Goal: Find specific page/section: Find specific page/section

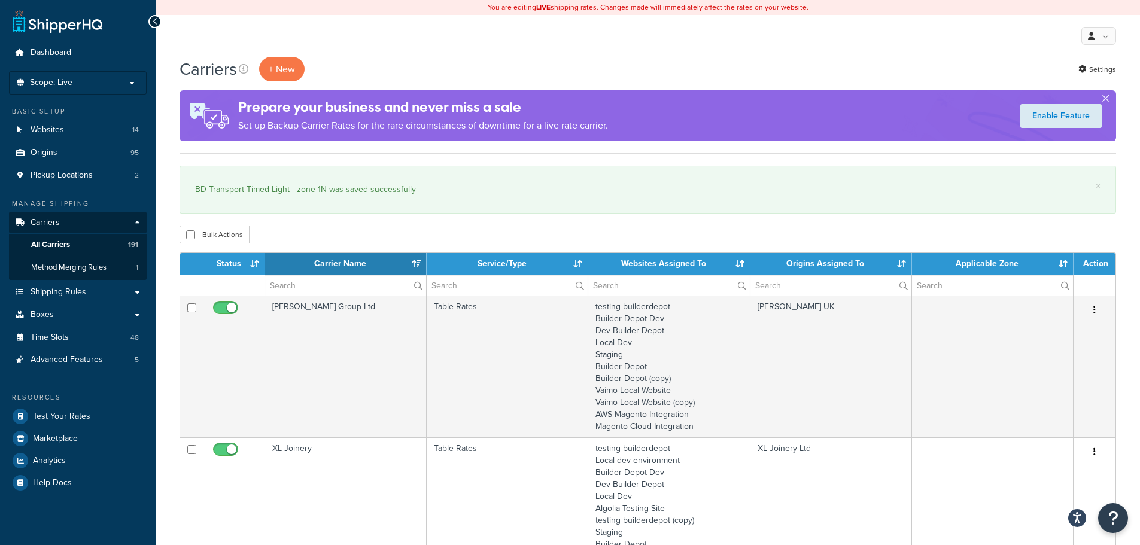
select select "15"
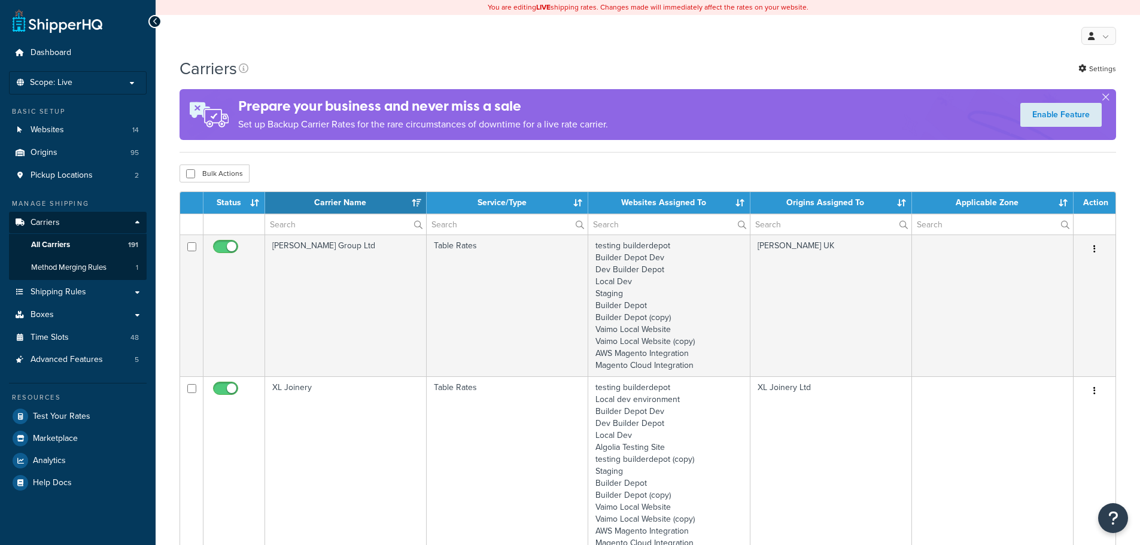
select select "15"
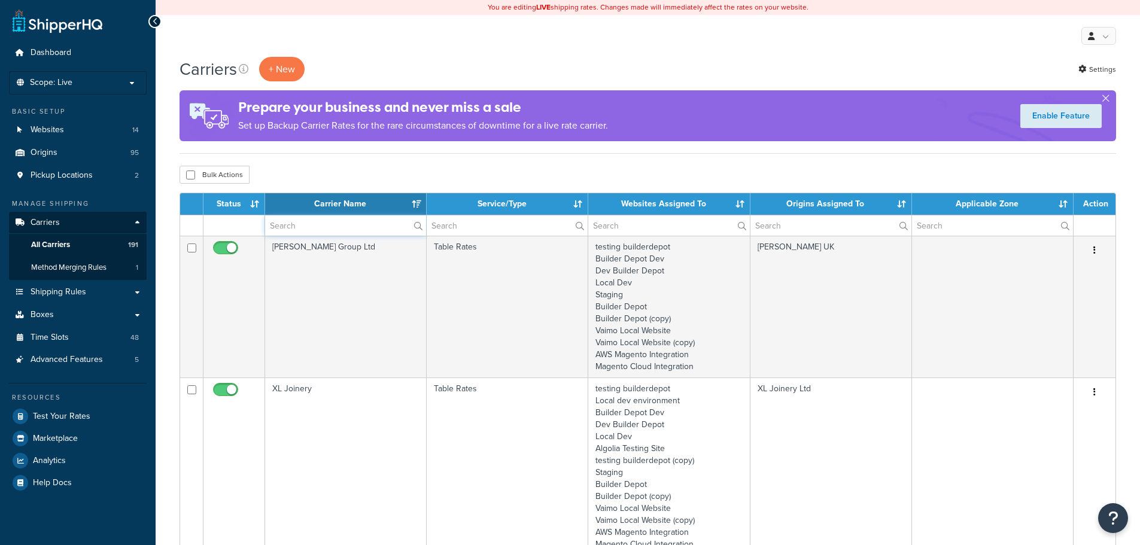
click at [309, 226] on input "text" at bounding box center [345, 226] width 161 height 20
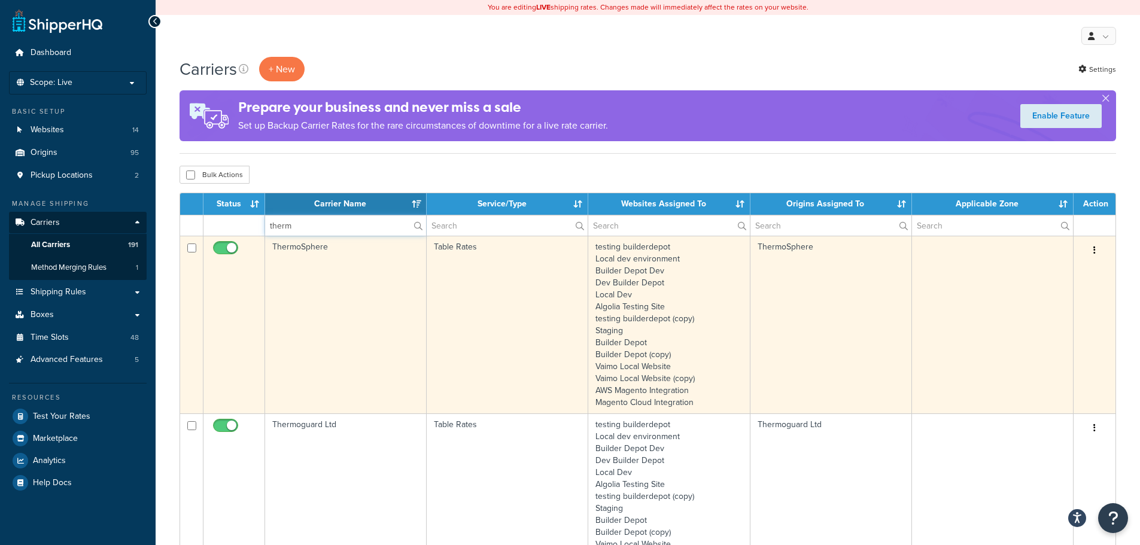
type input "therm"
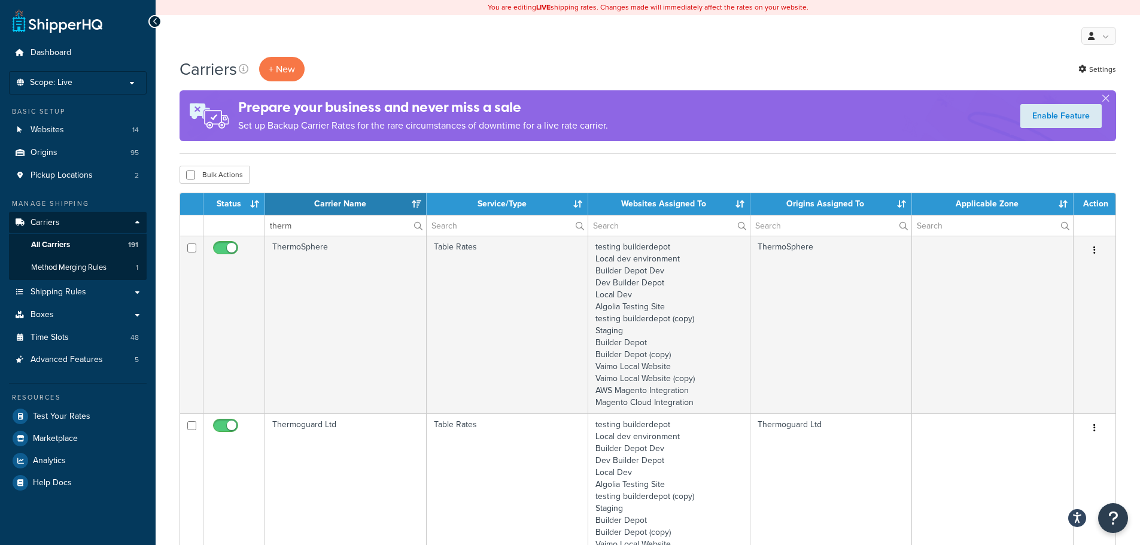
click at [305, 321] on td "ThermoSphere" at bounding box center [346, 325] width 162 height 178
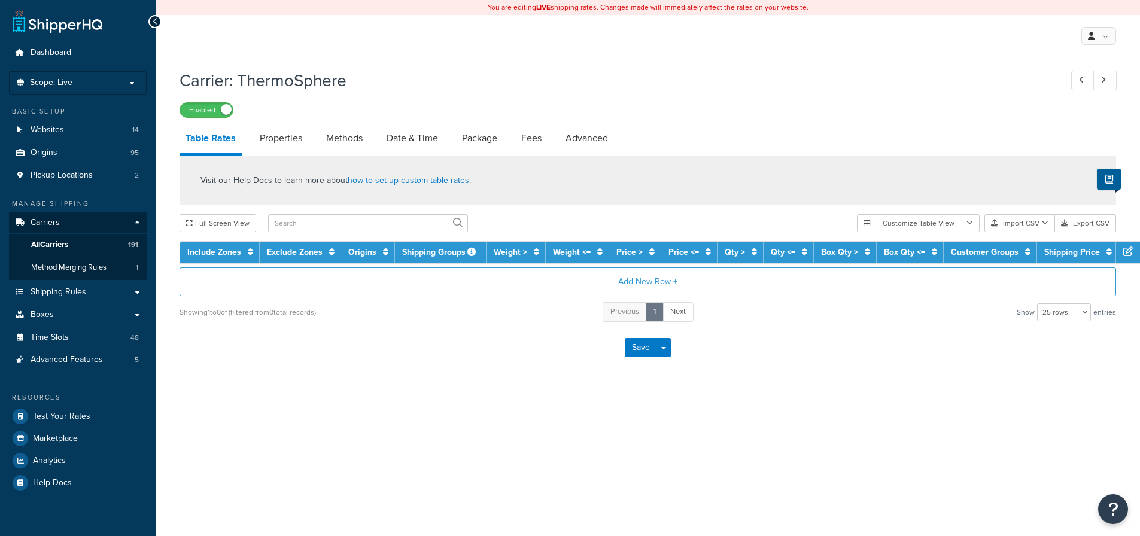
select select "25"
